Goal: Task Accomplishment & Management: Manage account settings

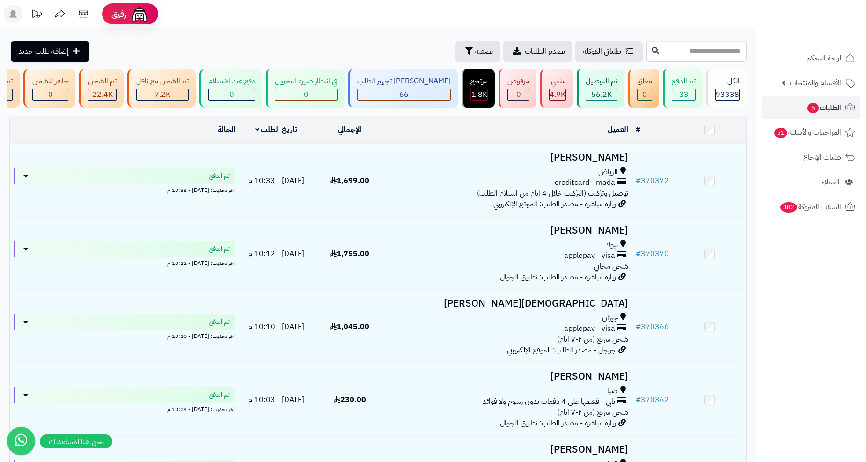
click at [648, 48] on button at bounding box center [655, 51] width 14 height 18
type input "******"
click at [648, 52] on button at bounding box center [655, 51] width 14 height 18
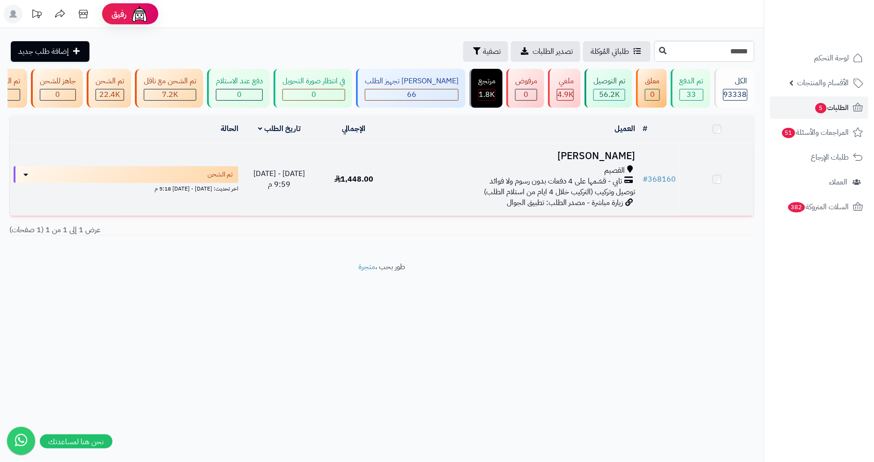
click at [517, 187] on span "تابي - قسّمها على 4 دفعات بدون رسوم ولا فوائد" at bounding box center [555, 181] width 133 height 11
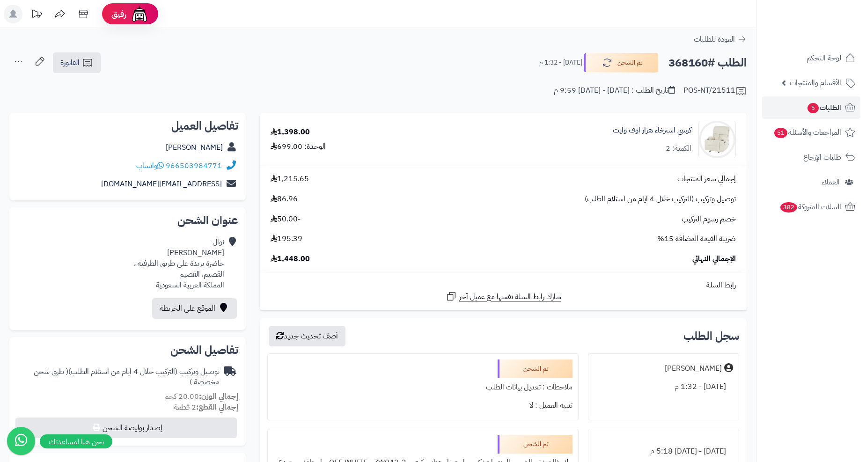
click at [119, 167] on div "966503984771 واتساب" at bounding box center [127, 166] width 221 height 18
copy div "966503984771 واتساب"
click at [700, 74] on div "POS-NT/21511 تاريخ الطلب : [DATE] - [DATE] 9:59 م" at bounding box center [377, 85] width 737 height 22
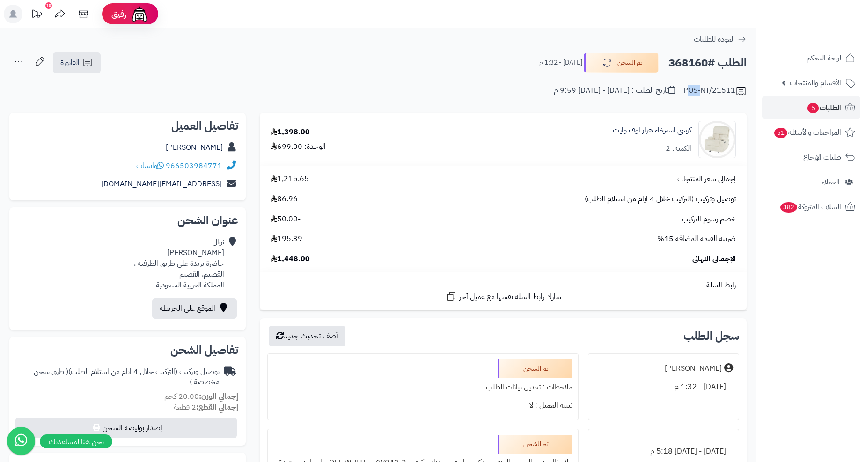
click at [700, 74] on div "POS-NT/21511 تاريخ الطلب : [DATE] - [DATE] 9:59 م" at bounding box center [377, 85] width 737 height 22
click at [695, 66] on h2 "الطلب #368160" at bounding box center [708, 62] width 78 height 19
copy h2 "368160"
click at [141, 164] on span "واتساب" at bounding box center [150, 165] width 28 height 11
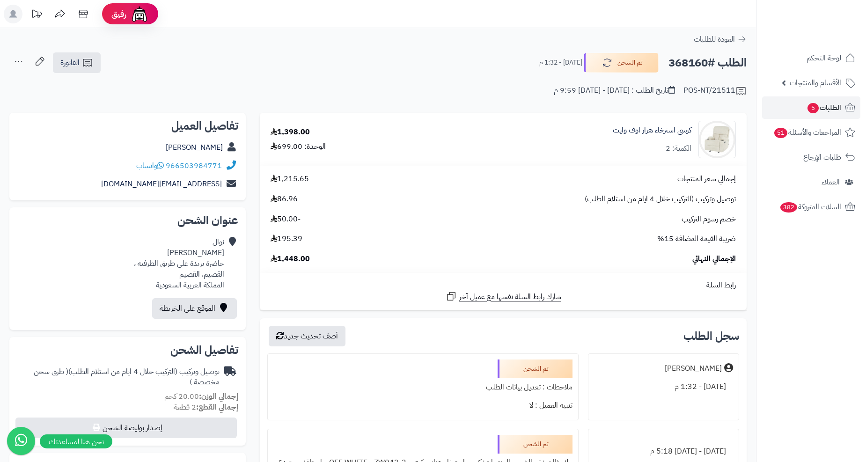
click at [94, 163] on div "966503984771 واتساب" at bounding box center [127, 166] width 221 height 18
copy div "966503984771 واتساب"
